Goal: Task Accomplishment & Management: Use online tool/utility

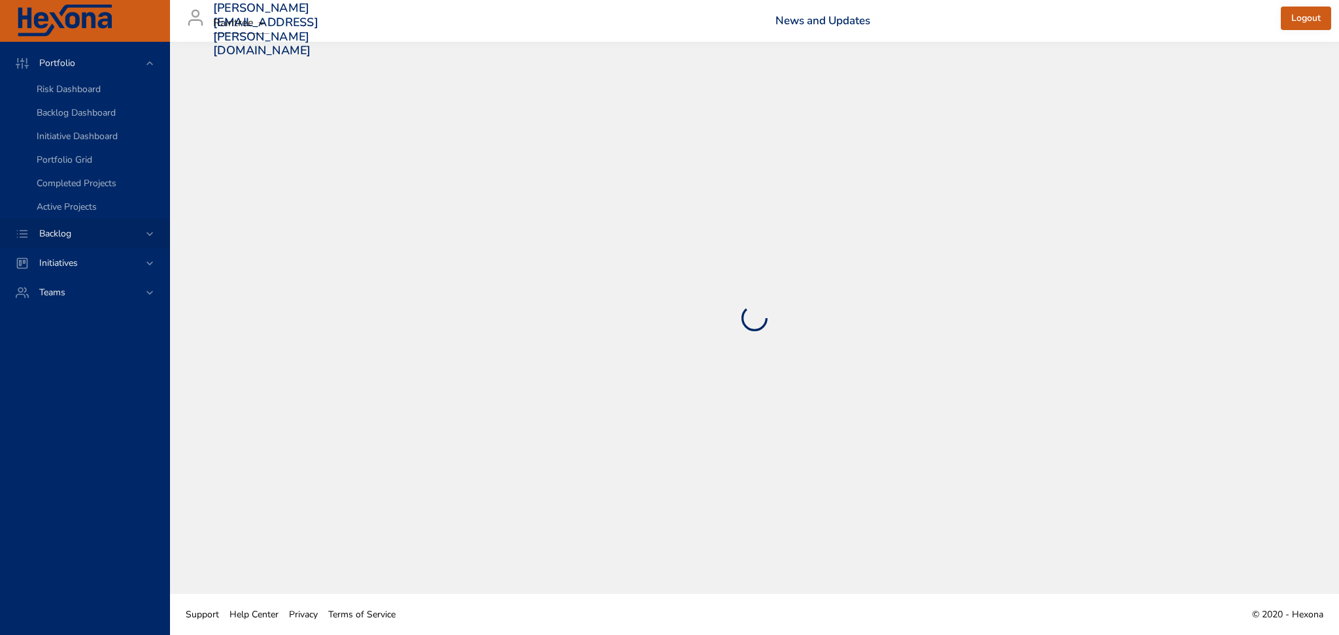
click at [140, 237] on div "Backlog" at bounding box center [86, 234] width 114 height 14
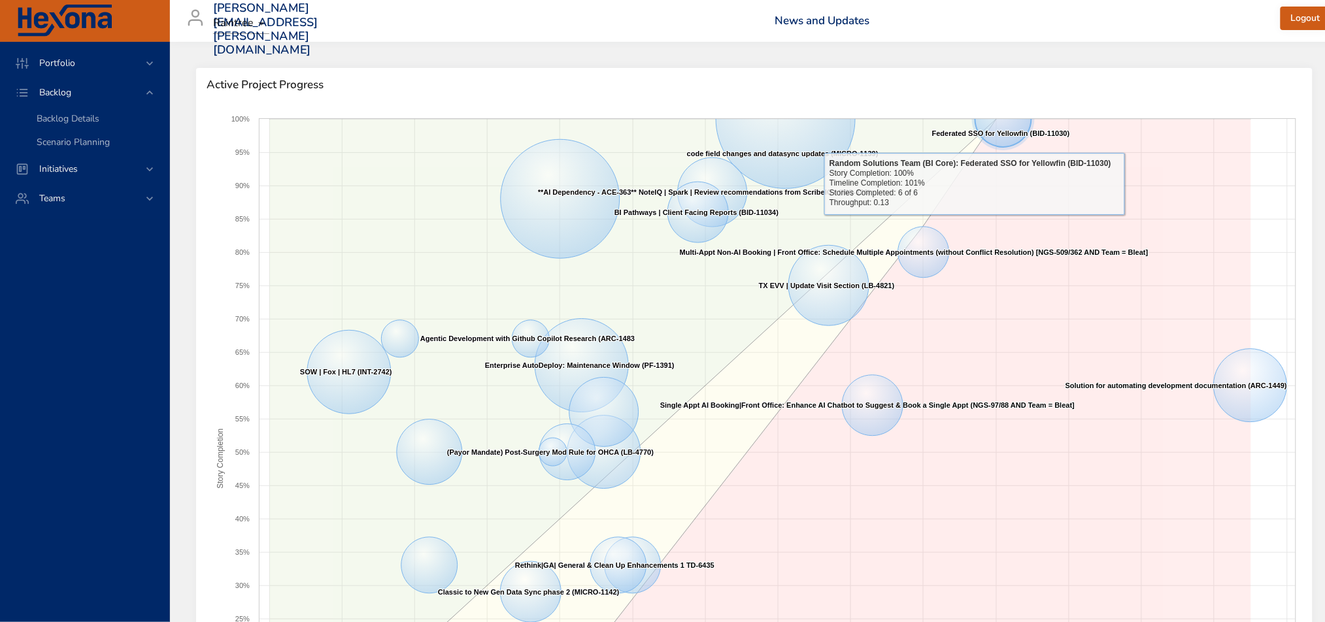
scroll to position [261, 0]
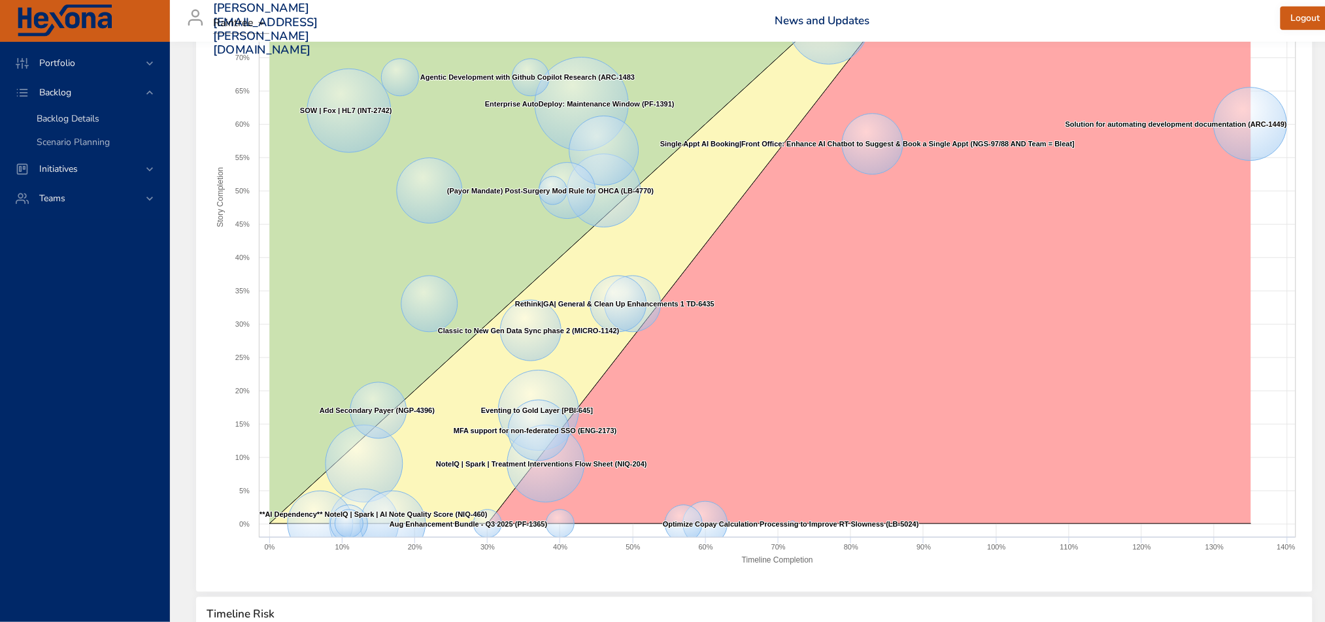
click at [82, 121] on span "Backlog Details" at bounding box center [68, 118] width 63 height 12
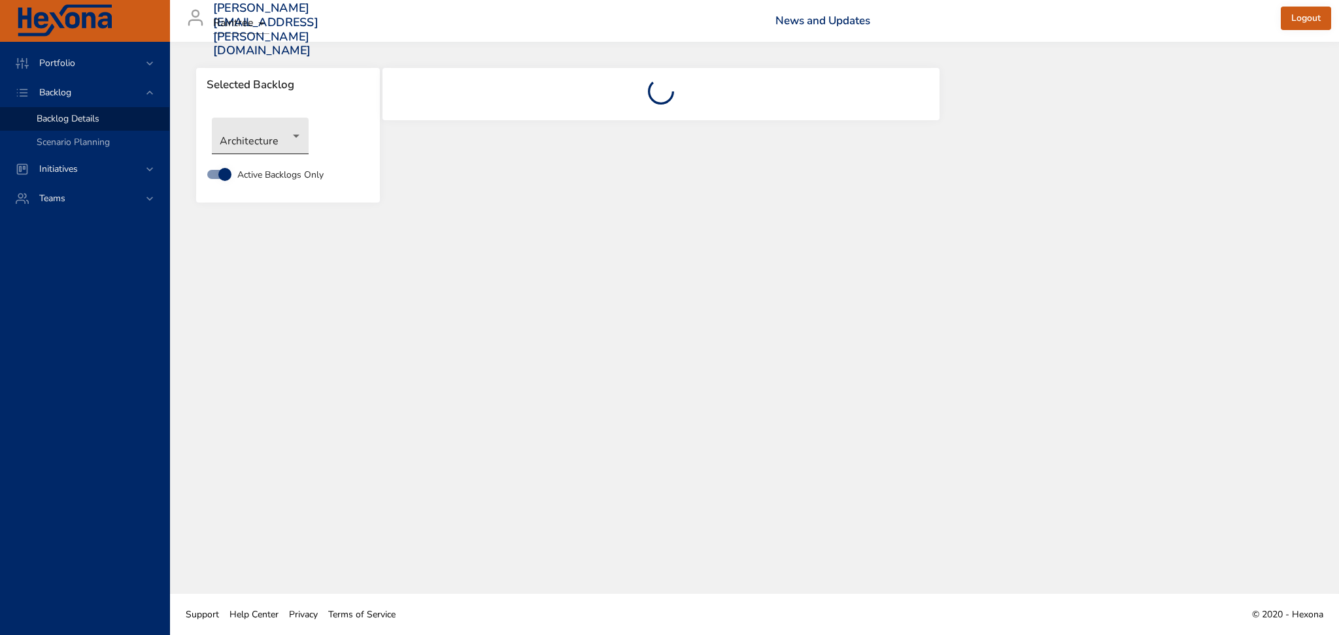
click at [250, 145] on body "Portfolio Backlog Backlog Details Scenario Planning Initiatives Teams [PERSON_N…" at bounding box center [669, 317] width 1339 height 635
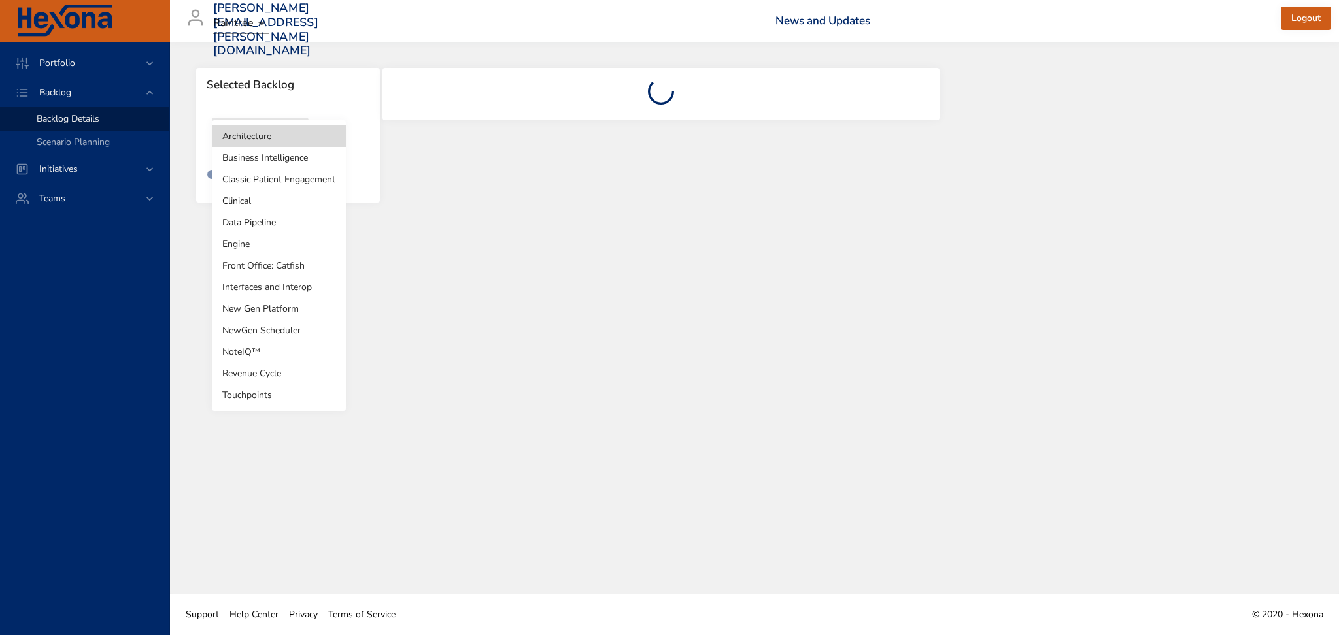
click at [241, 355] on li "NoteIQ™" at bounding box center [279, 352] width 134 height 22
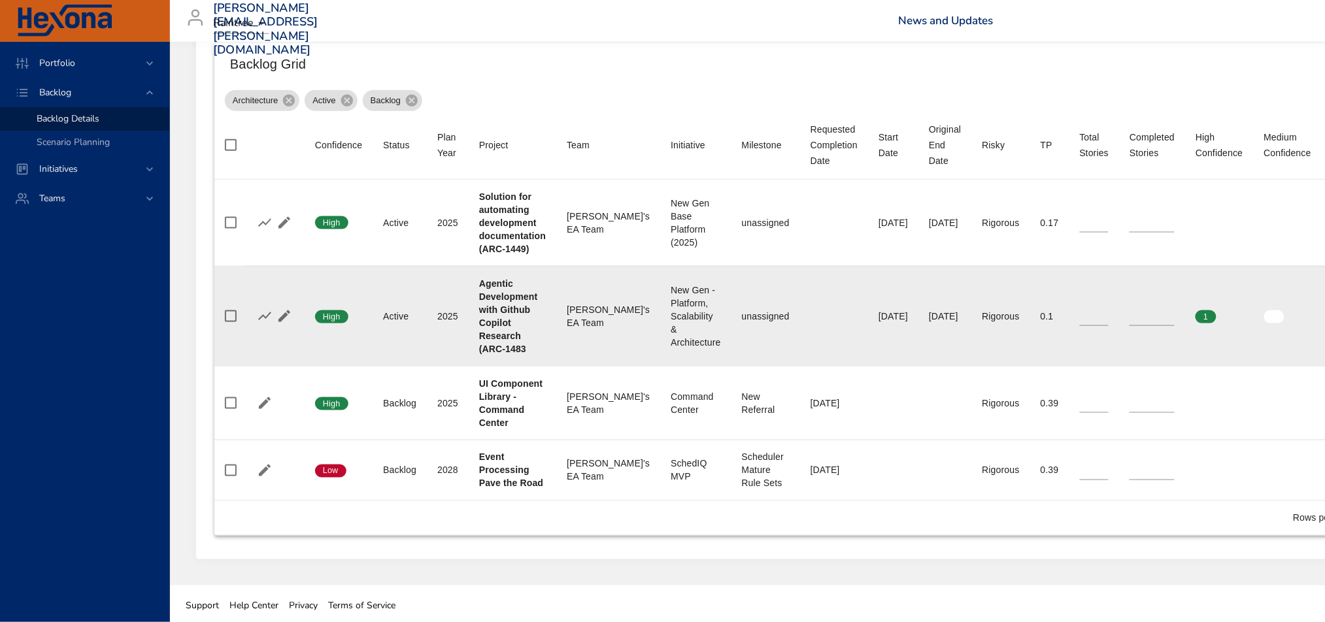
scroll to position [468, 0]
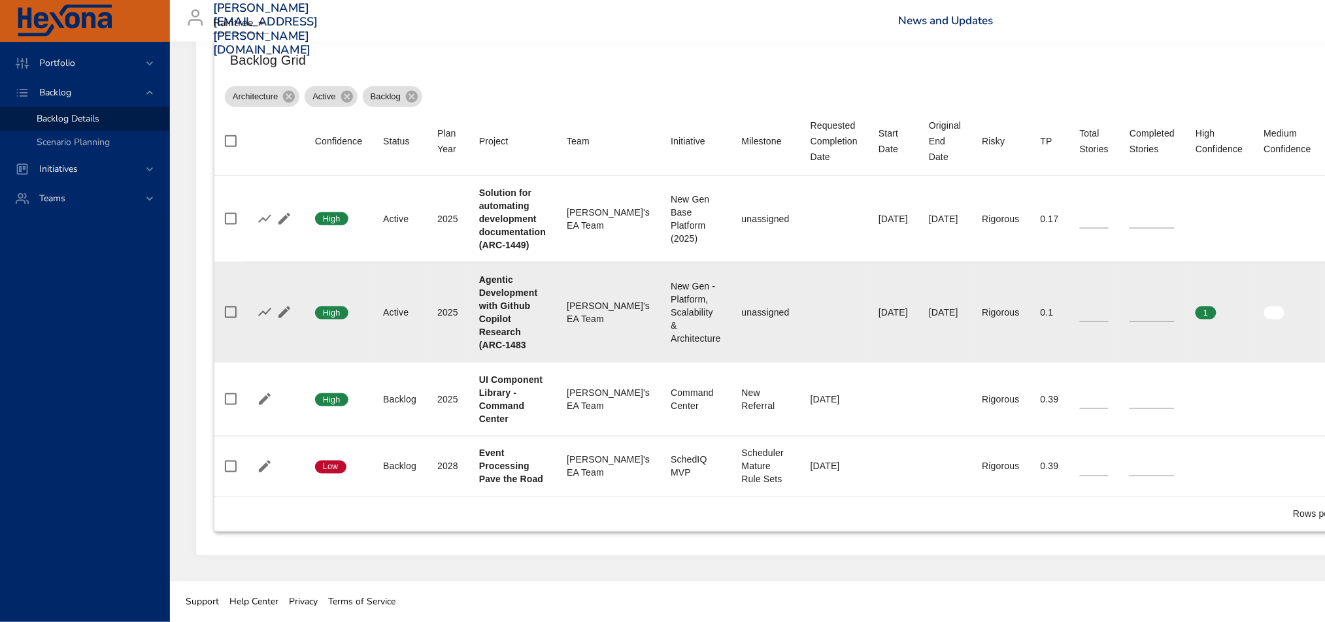
type input "*"
type input "**"
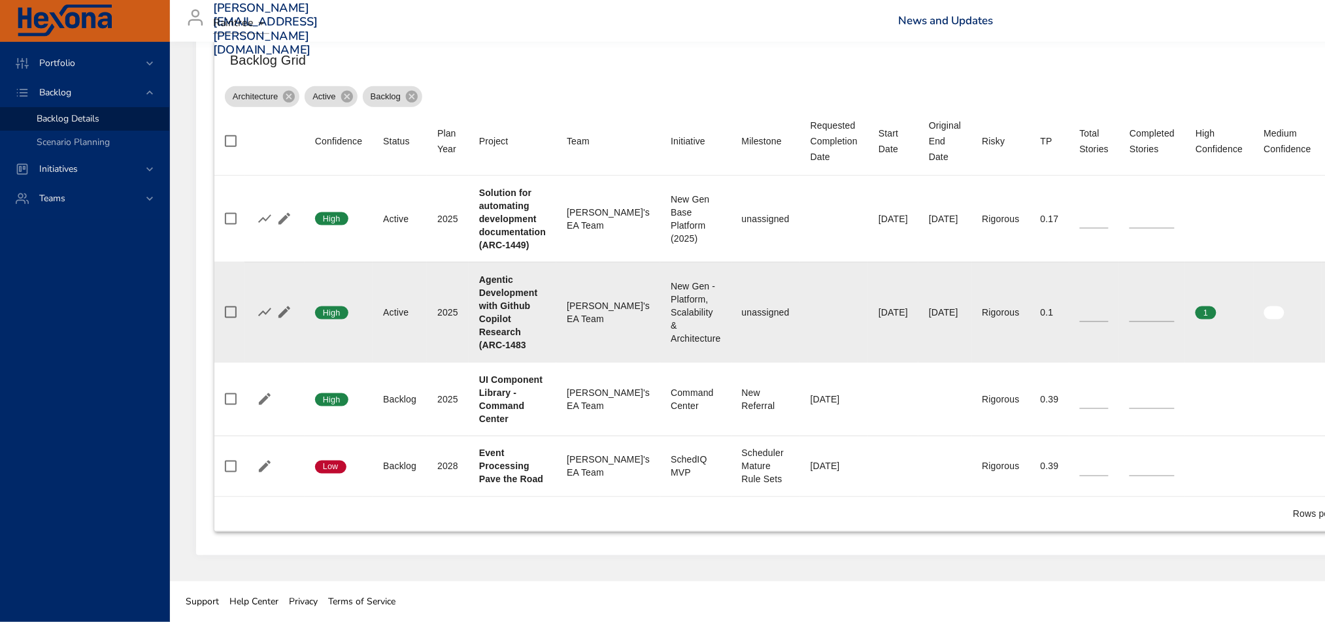
type input "*"
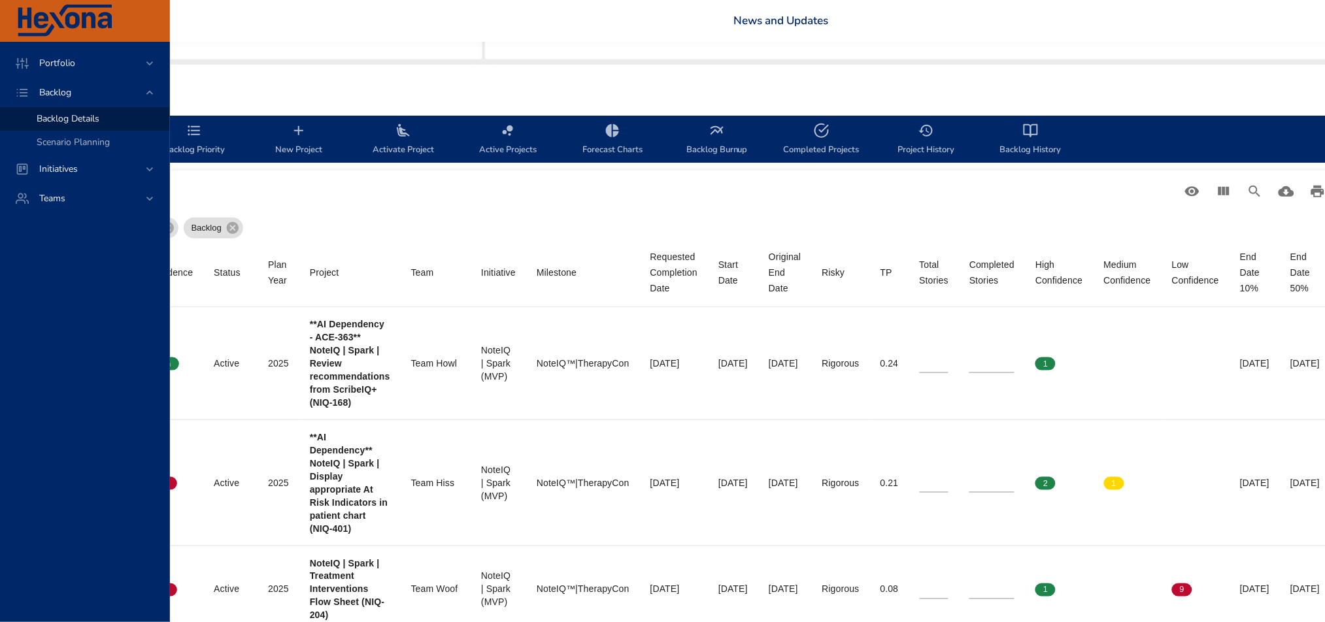
scroll to position [261, 169]
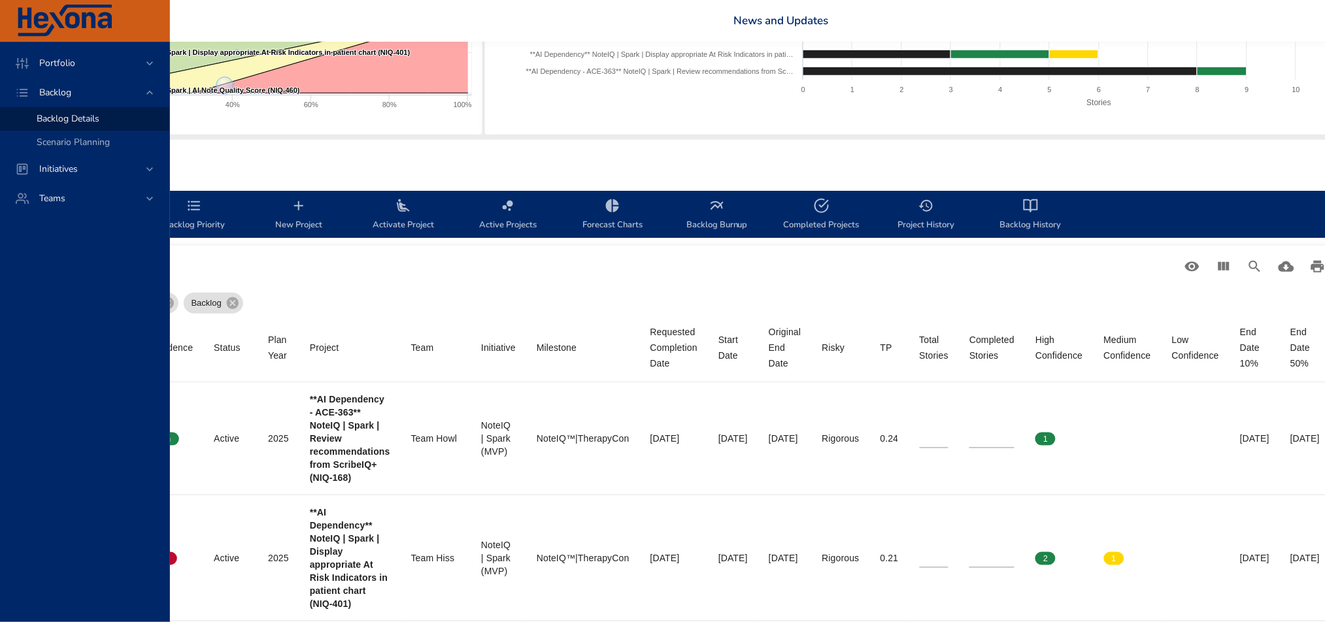
click at [716, 209] on icon "backlog-tab" at bounding box center [717, 206] width 16 height 16
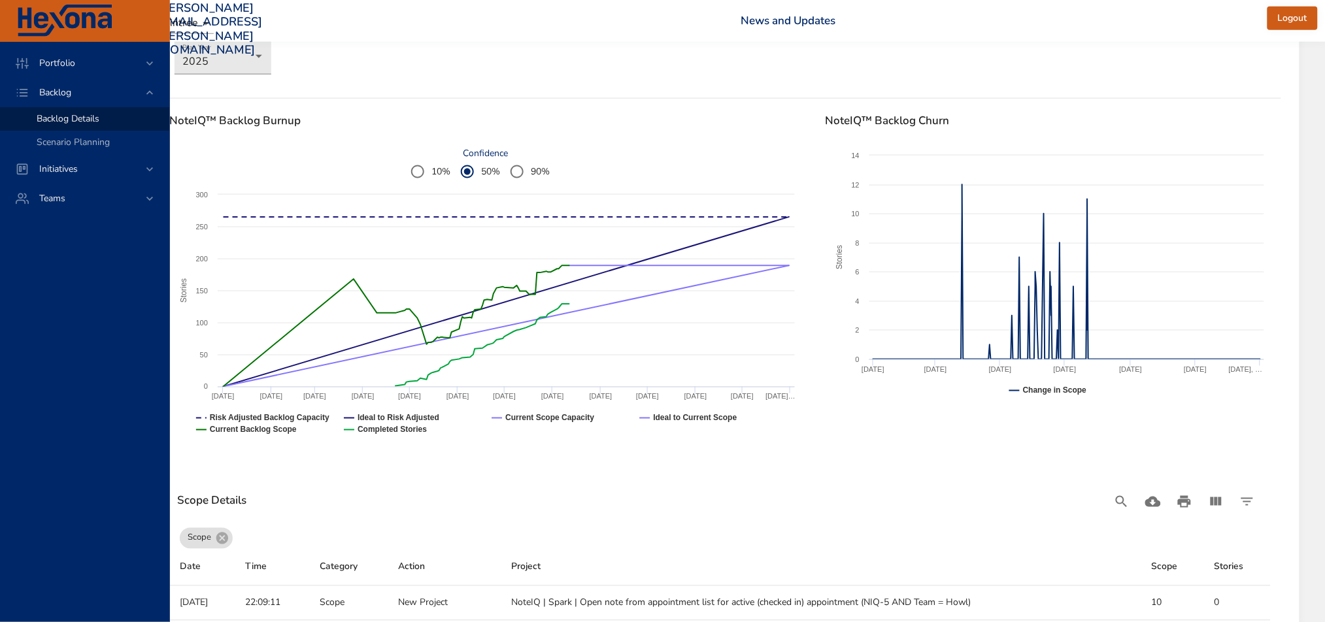
scroll to position [523, 56]
